Goal: Task Accomplishment & Management: Manage account settings

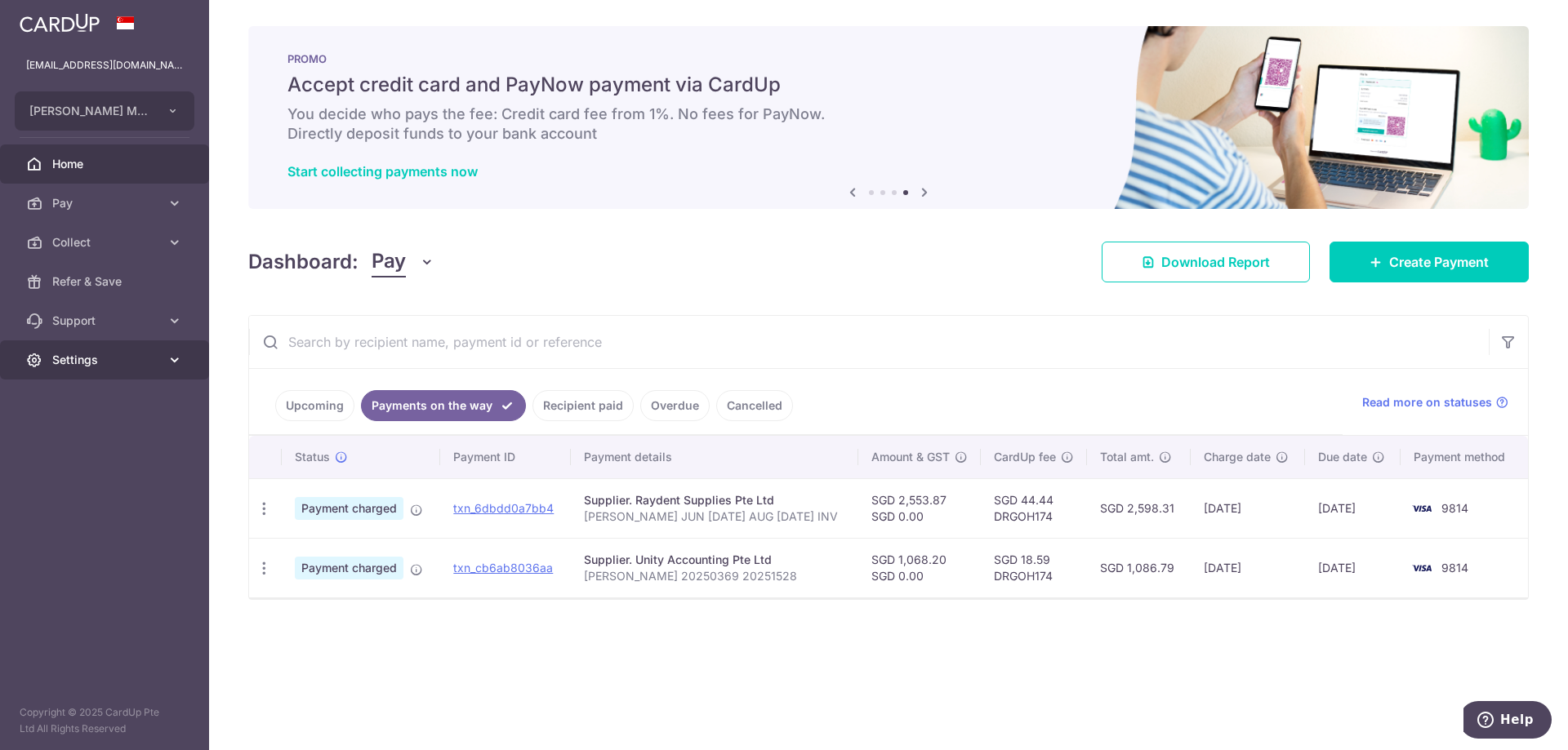
click at [113, 354] on span "Settings" at bounding box center [106, 359] width 107 height 16
click at [100, 434] on span "Logout" at bounding box center [106, 438] width 107 height 16
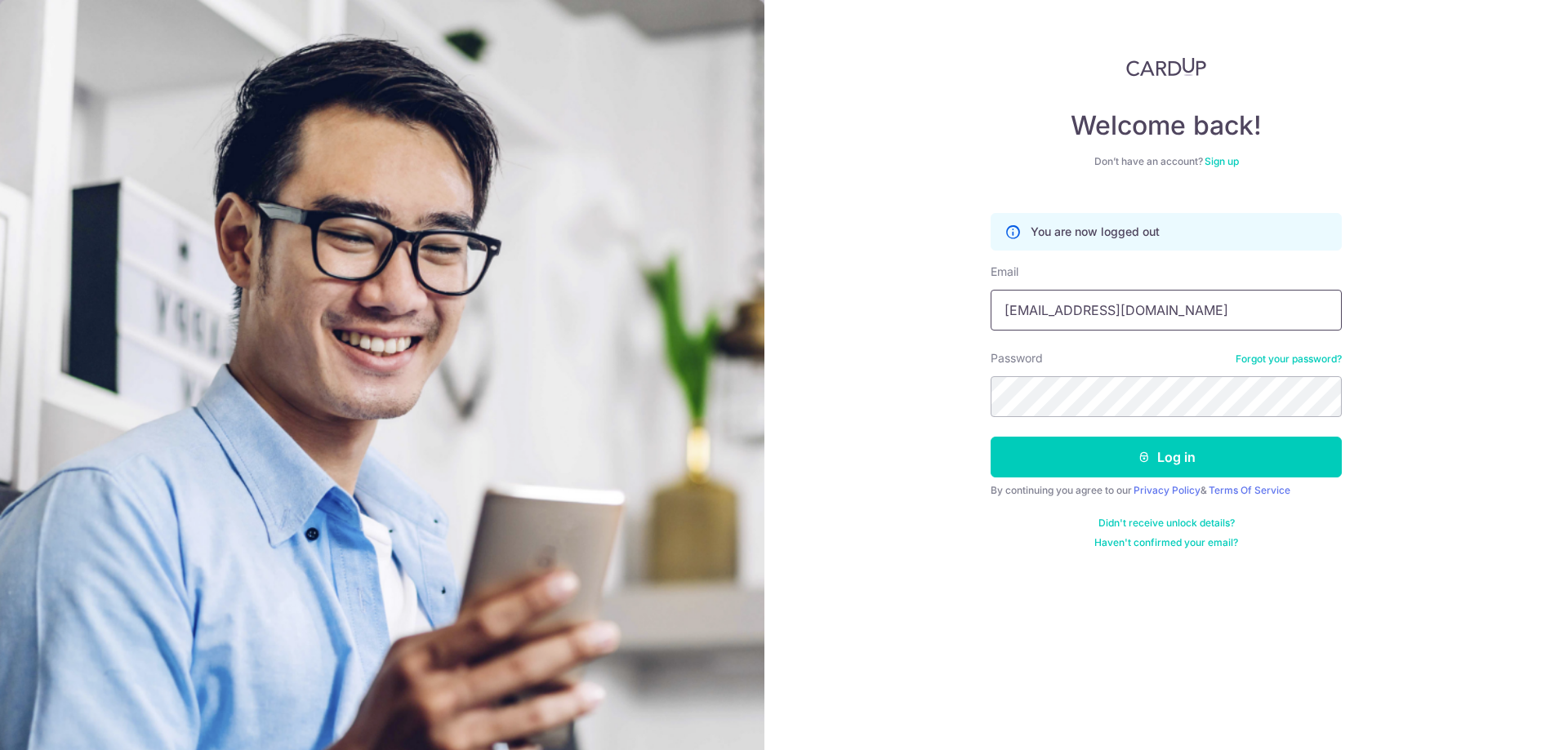
click at [1009, 306] on input "acctwkgoh@gmail.com" at bounding box center [1166, 310] width 351 height 41
type input "[EMAIL_ADDRESS][DOMAIN_NAME]"
click at [1145, 453] on icon "submit" at bounding box center [1145, 457] width 13 height 13
